Goal: Transaction & Acquisition: Download file/media

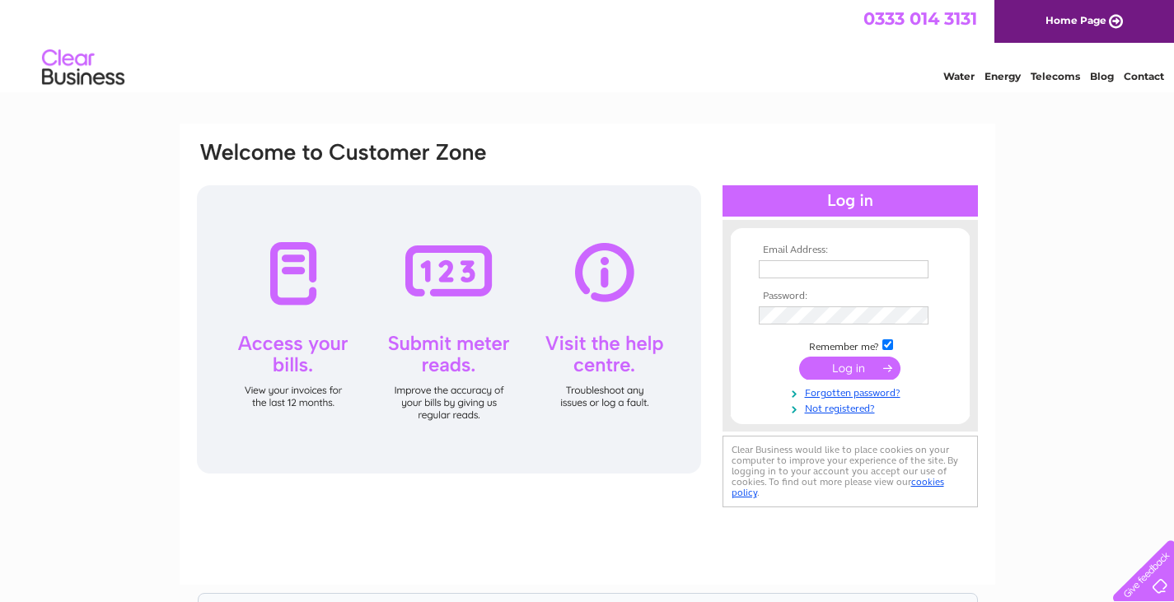
type input "[PERSON_NAME][EMAIL_ADDRESS][DOMAIN_NAME]"
click at [848, 373] on input "submit" at bounding box center [849, 368] width 101 height 23
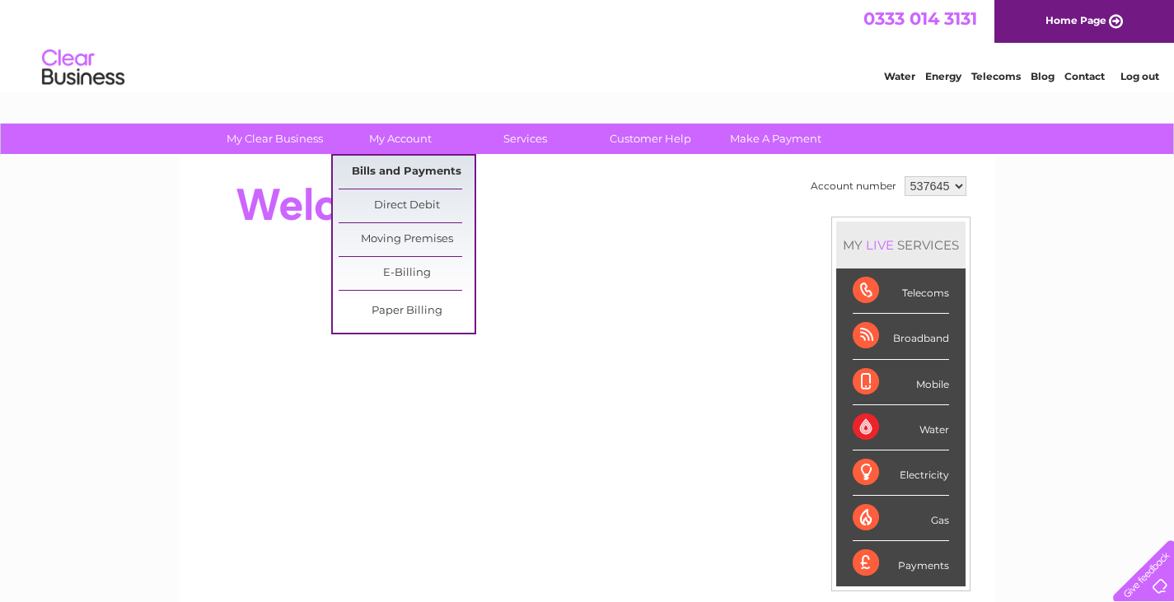
click at [413, 171] on link "Bills and Payments" at bounding box center [407, 172] width 136 height 33
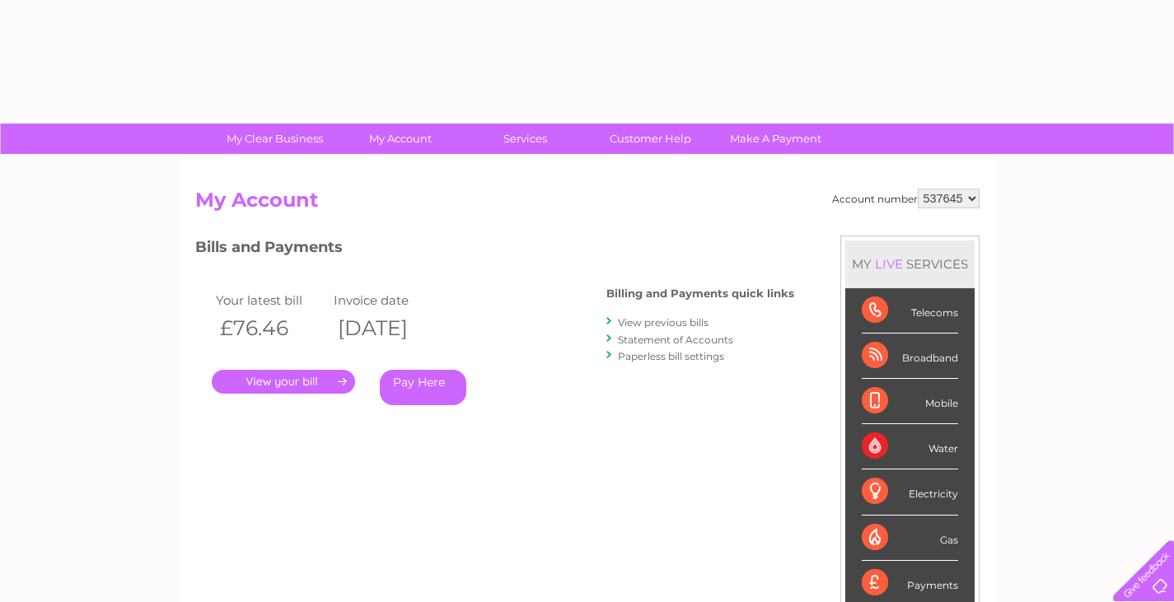
click at [394, 171] on div "Account number 537645 My Account MY LIVE SERVICES Telecoms Broadband Mobile Wat…" at bounding box center [587, 428] width 815 height 545
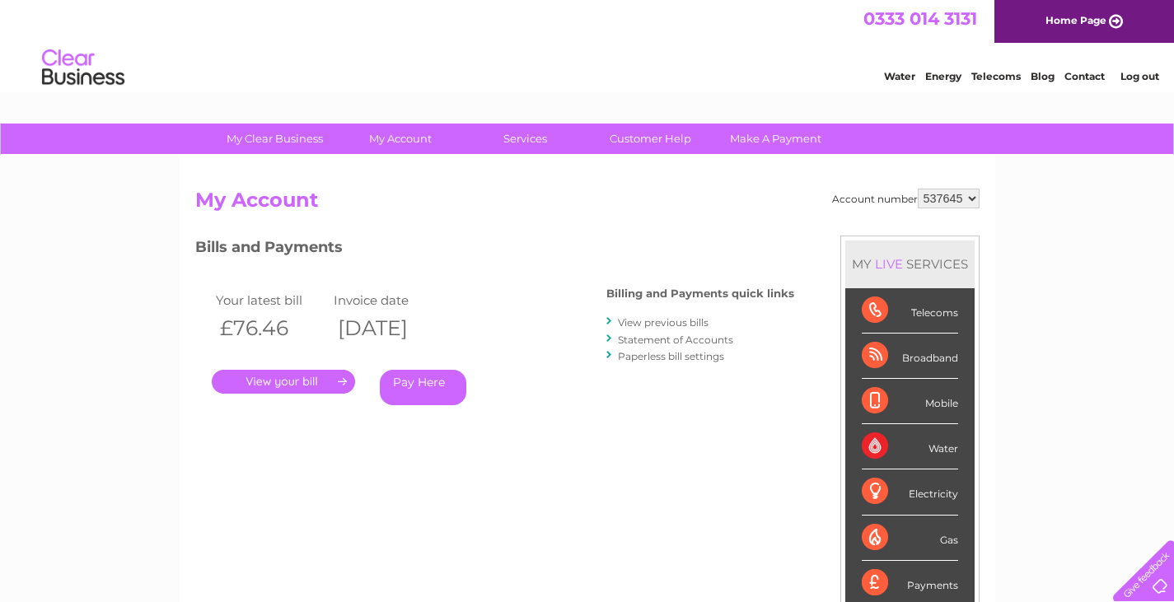
click at [648, 320] on link "View previous bills" at bounding box center [663, 322] width 91 height 12
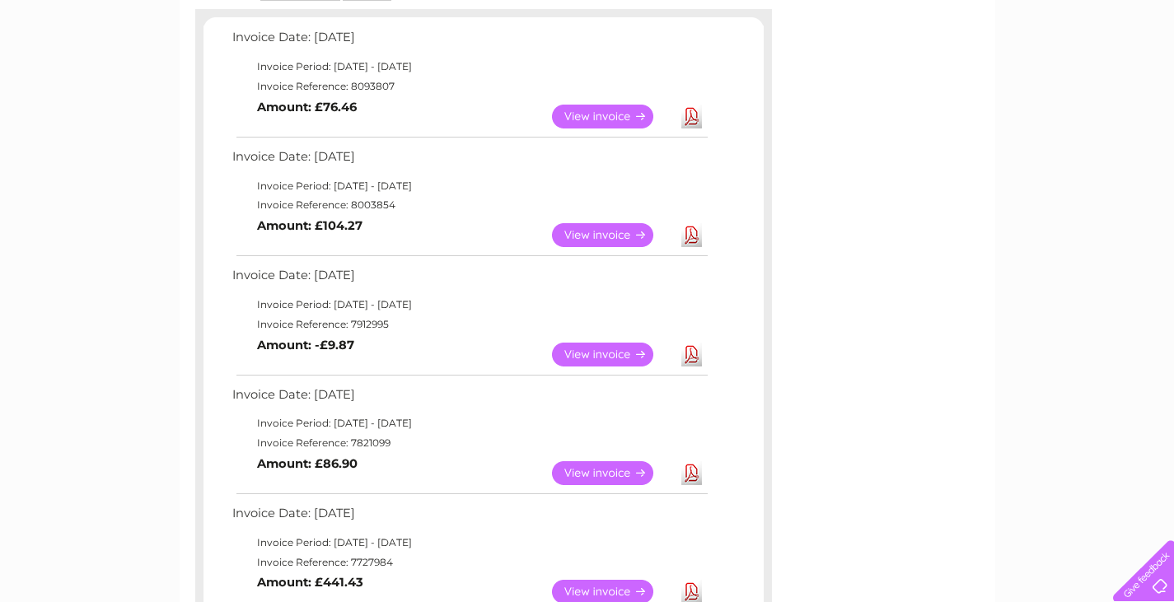
scroll to position [247, 0]
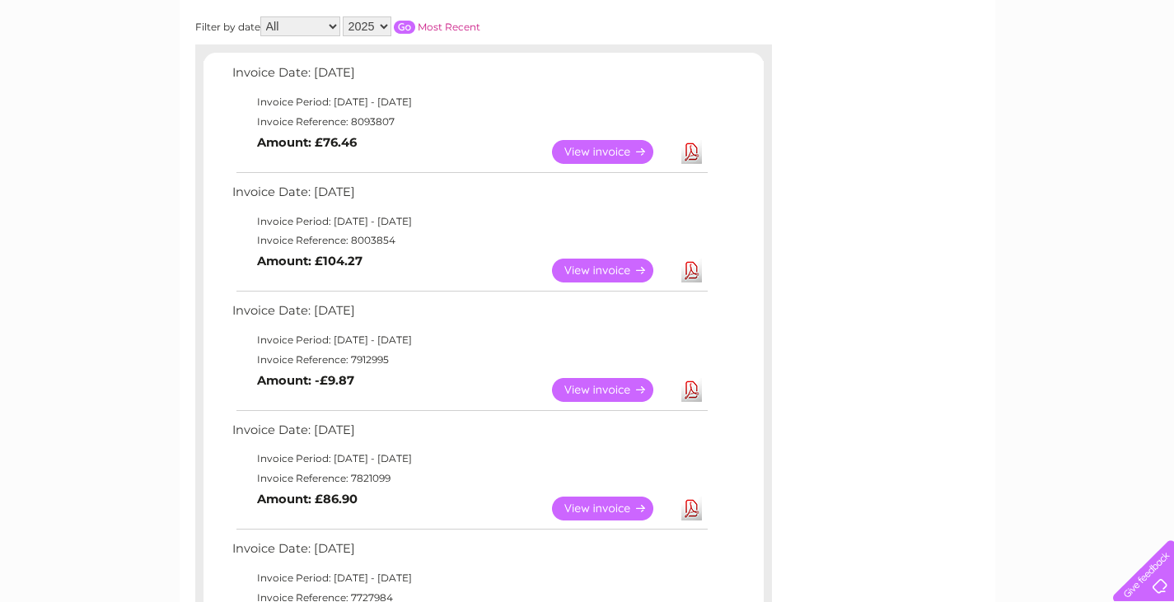
click at [602, 390] on link "View" at bounding box center [612, 390] width 121 height 24
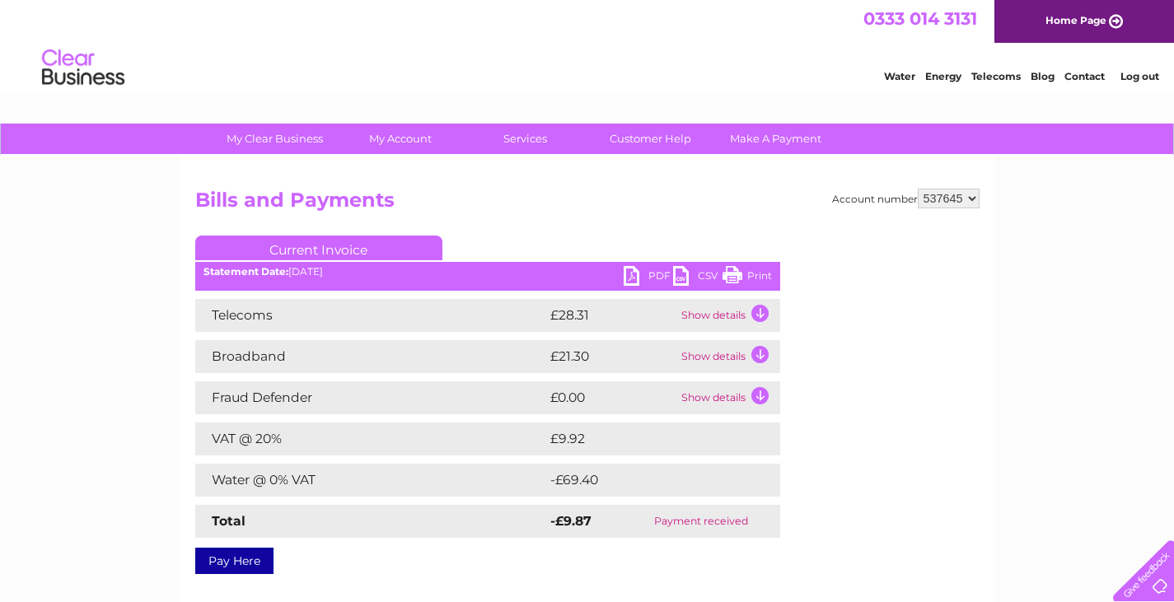
click at [630, 277] on link "PDF" at bounding box center [648, 278] width 49 height 24
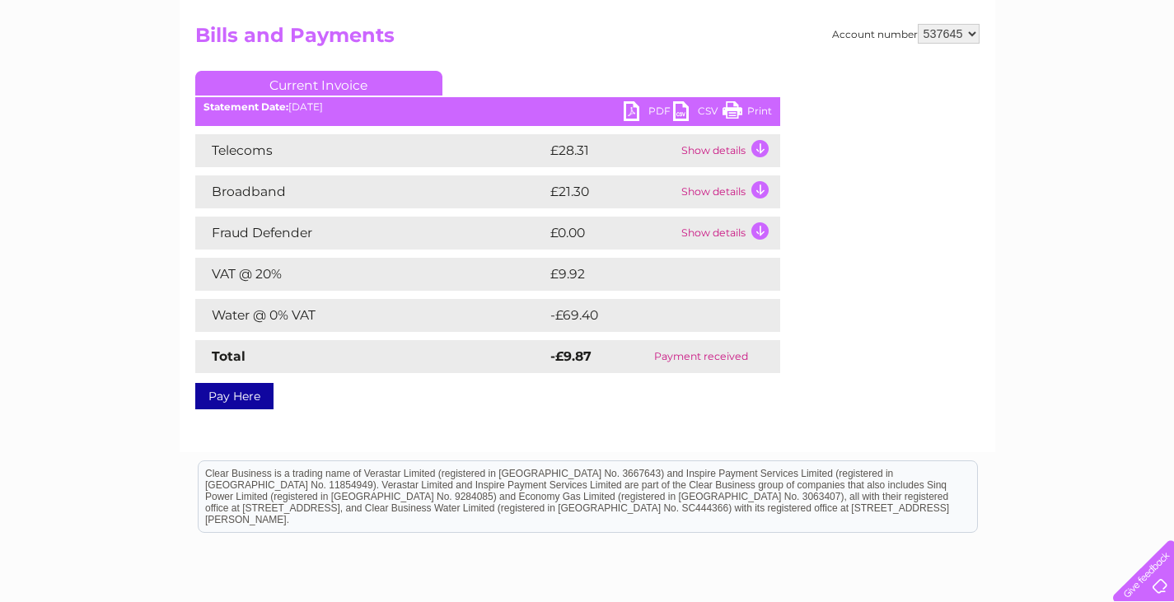
scroll to position [82, 0]
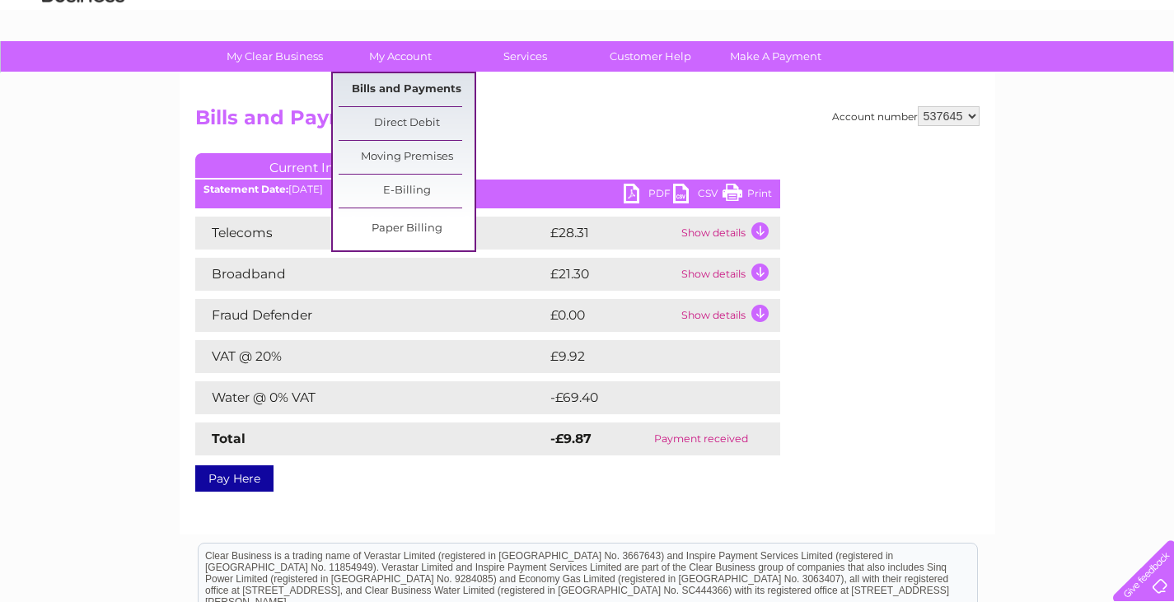
click at [399, 89] on link "Bills and Payments" at bounding box center [407, 89] width 136 height 33
click at [399, 88] on link "Bills and Payments" at bounding box center [407, 89] width 136 height 33
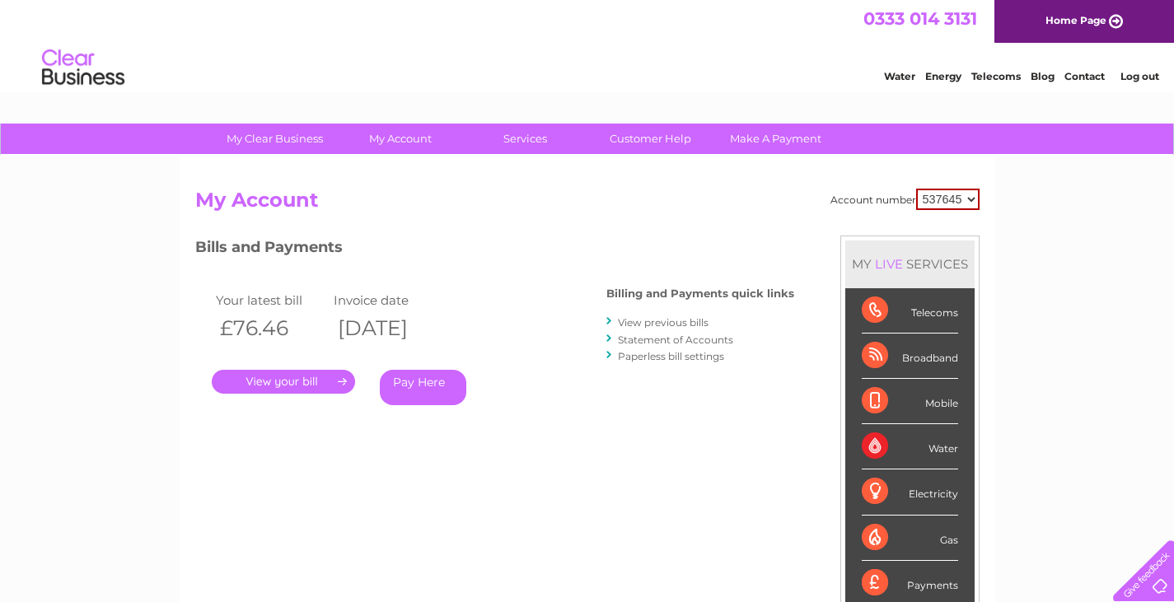
click at [639, 320] on link "View previous bills" at bounding box center [663, 322] width 91 height 12
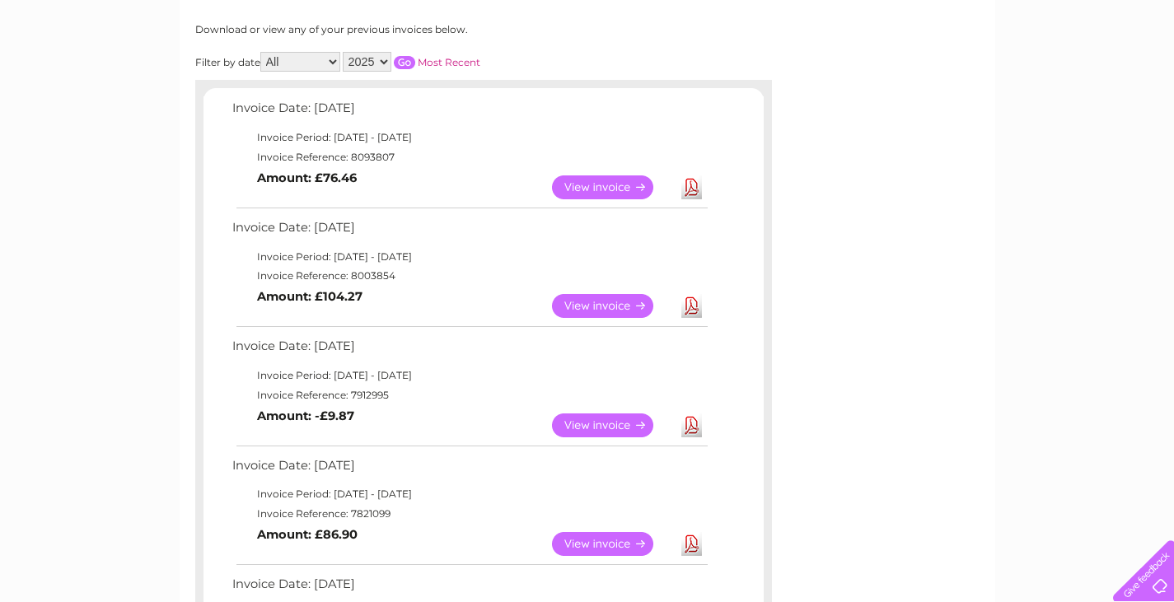
scroll to position [247, 0]
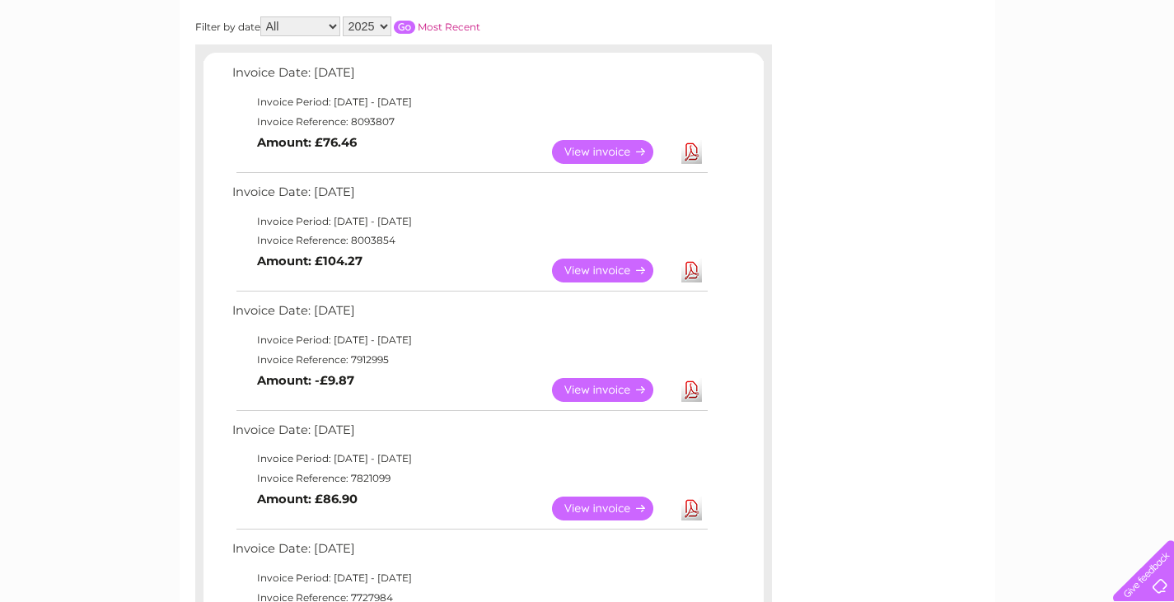
click at [616, 269] on link "View" at bounding box center [612, 271] width 121 height 24
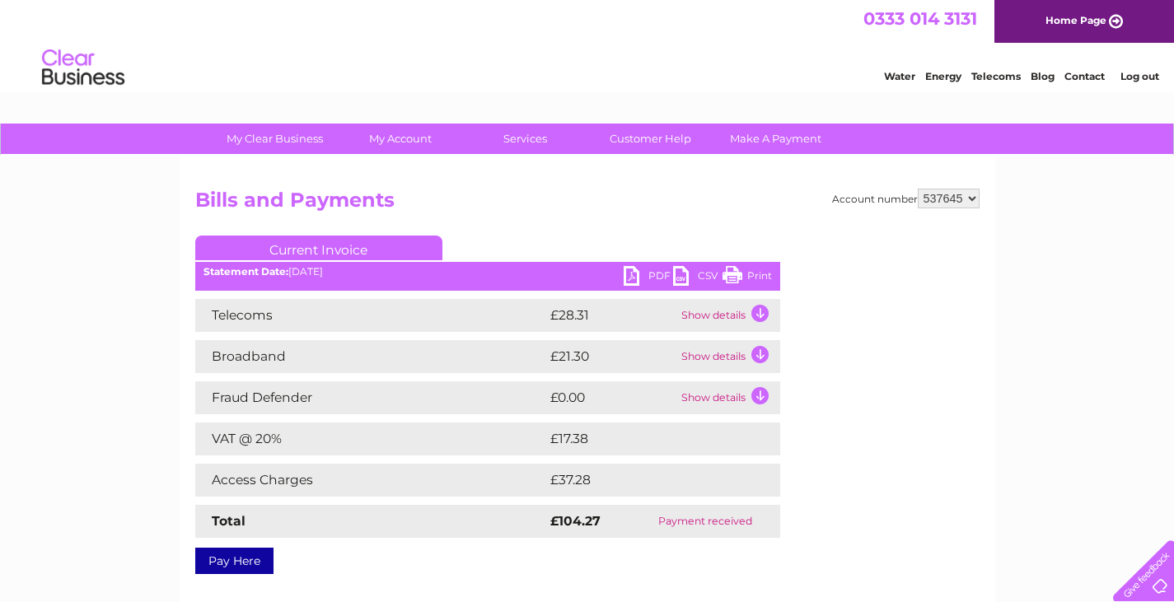
click at [628, 279] on link "PDF" at bounding box center [648, 278] width 49 height 24
